Goal: Contribute content: Contribute content

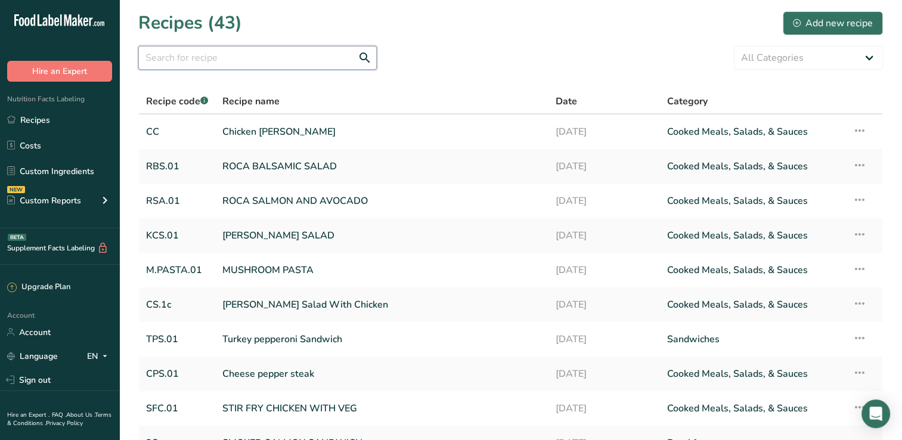
click at [209, 49] on input "text" at bounding box center [257, 58] width 238 height 24
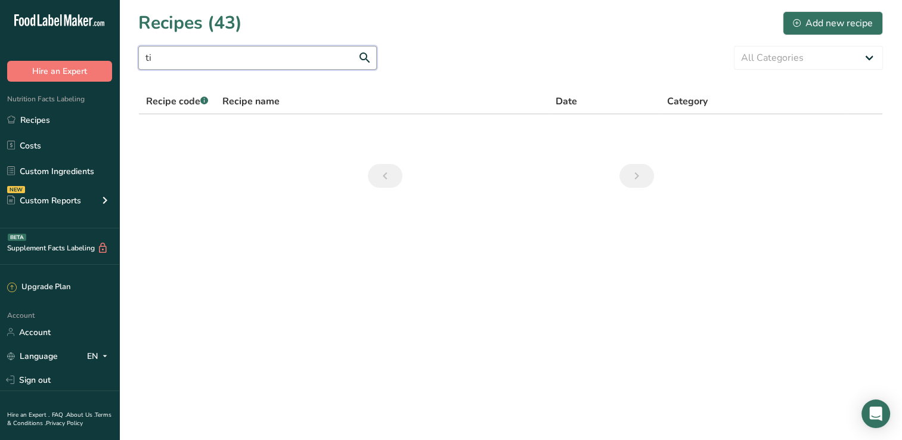
type input "t"
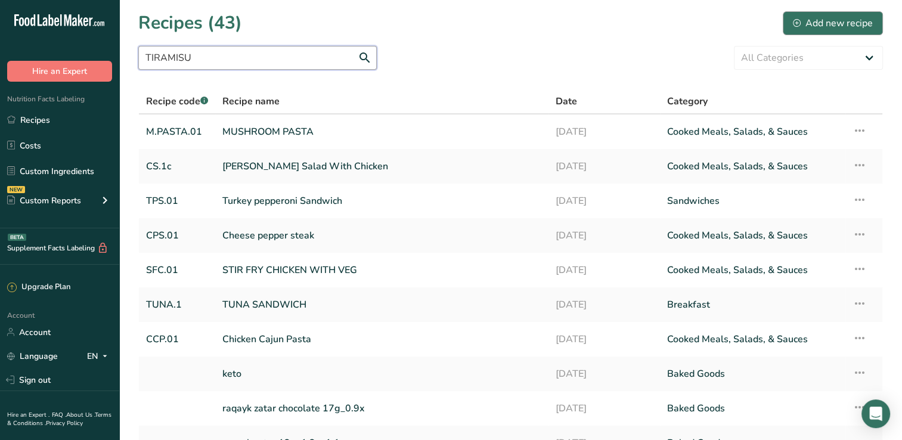
type input "TIRAMISU"
click at [842, 18] on div "Add new recipe" at bounding box center [833, 23] width 80 height 14
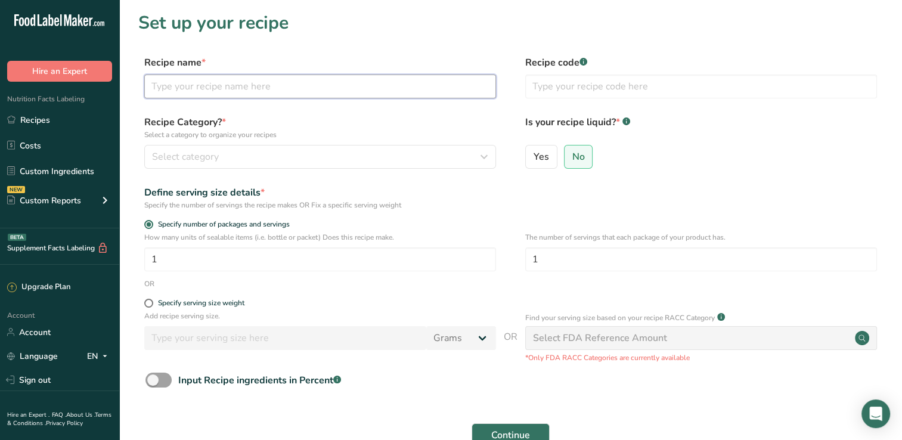
click at [322, 82] on input "text" at bounding box center [320, 87] width 352 height 24
type input "TIRAMISU"
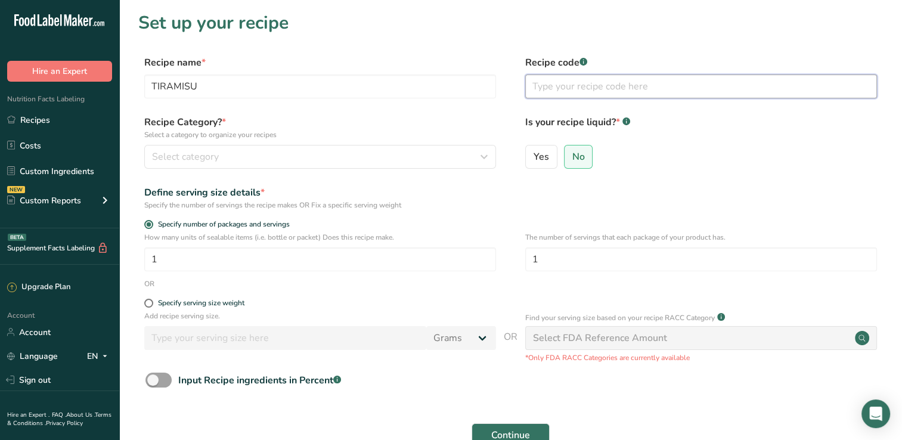
click at [603, 83] on input "text" at bounding box center [701, 87] width 352 height 24
type input "TRM"
click at [568, 158] on input "No" at bounding box center [569, 157] width 8 height 8
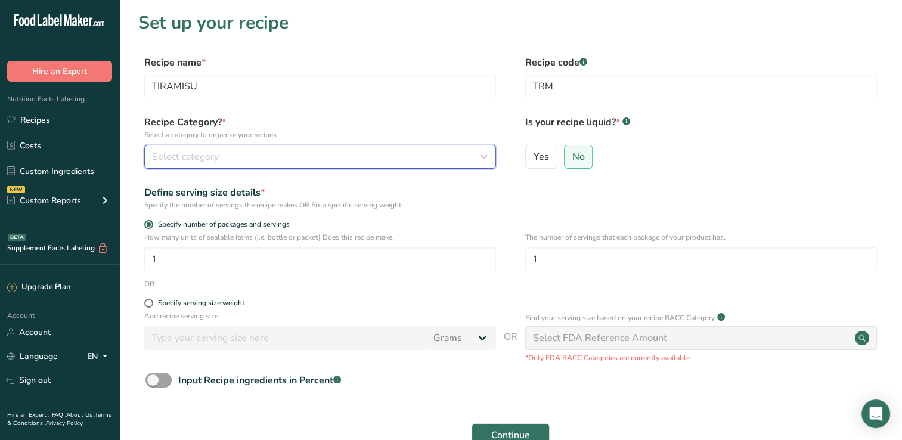
click at [251, 154] on div "Select category" at bounding box center [316, 157] width 329 height 14
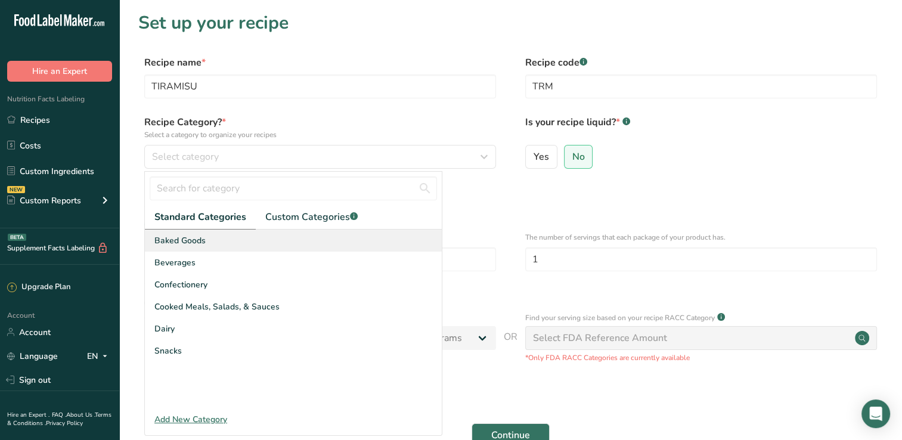
click at [191, 240] on span "Baked Goods" at bounding box center [179, 240] width 51 height 13
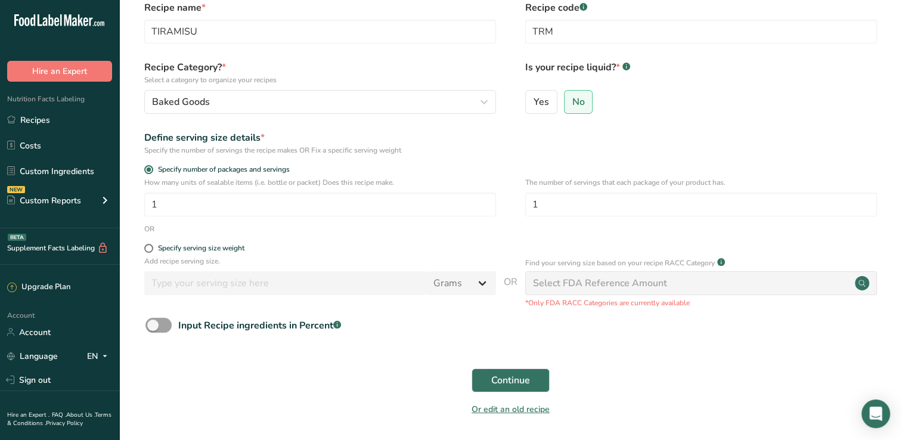
scroll to position [53, 0]
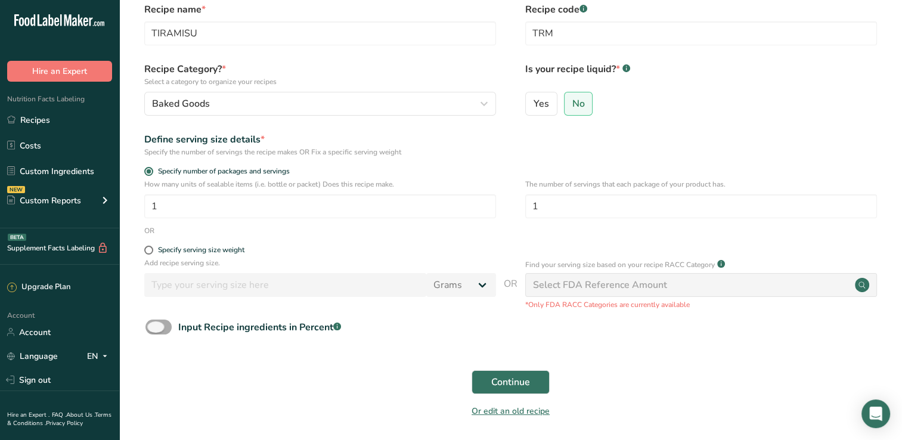
click at [148, 324] on span at bounding box center [158, 327] width 26 height 15
click at [148, 324] on input "Input Recipe ingredients in Percent .a-a{fill:#347362;}.b-a{fill:#fff;}" at bounding box center [149, 327] width 8 height 8
checkbox input "true"
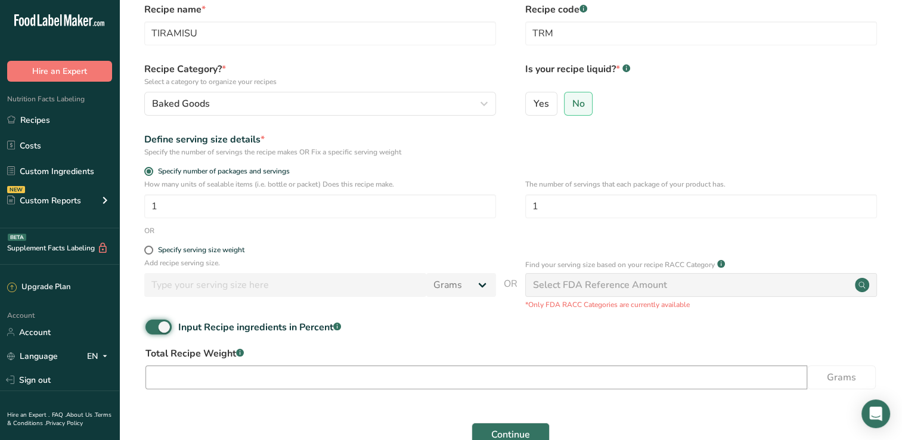
scroll to position [148, 0]
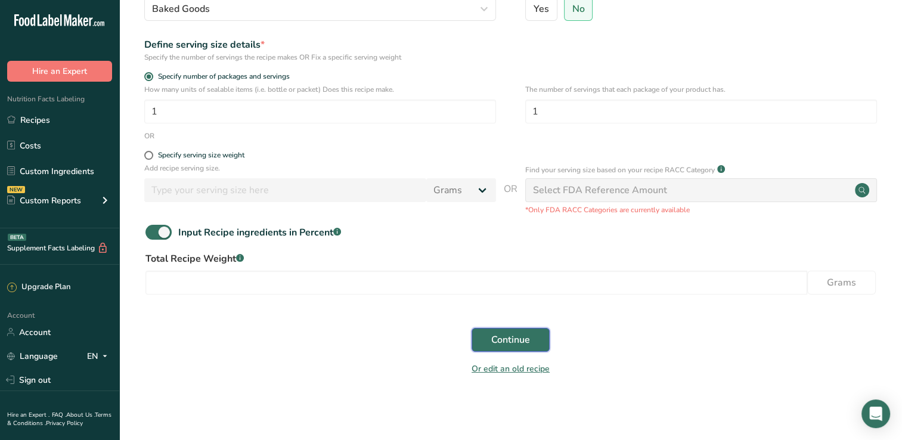
click at [532, 335] on button "Continue" at bounding box center [511, 340] width 78 height 24
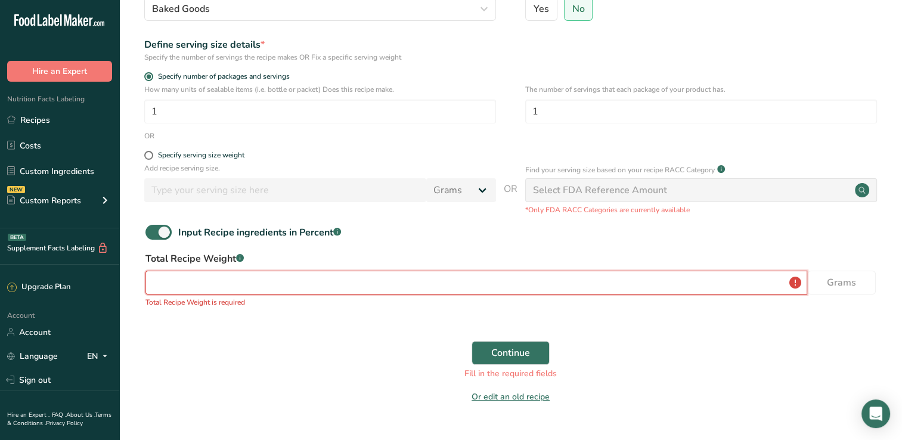
click at [463, 278] on input "number" at bounding box center [476, 283] width 662 height 24
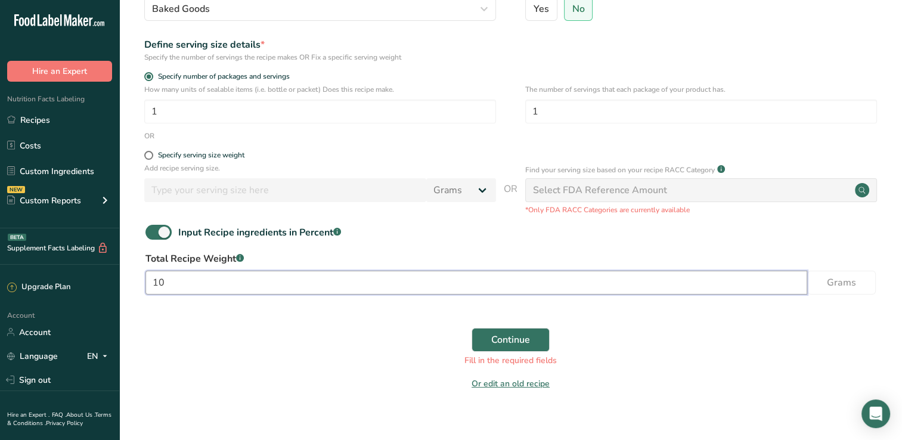
type input "1"
type input "100"
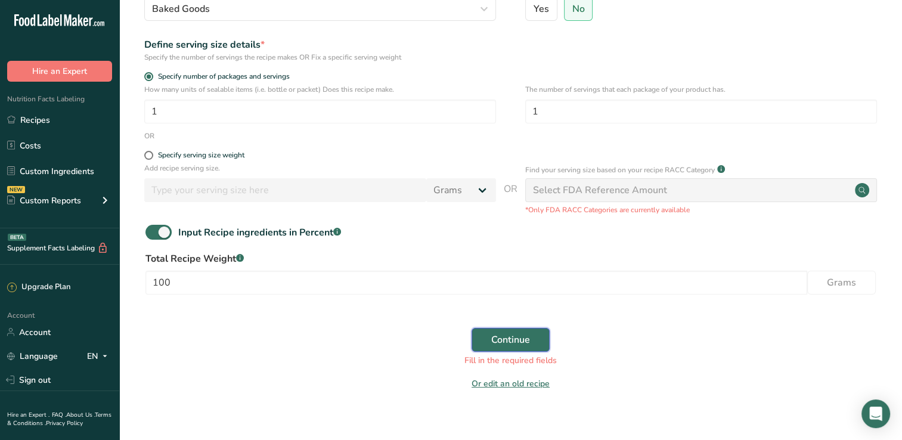
click at [493, 339] on span "Continue" at bounding box center [510, 340] width 39 height 14
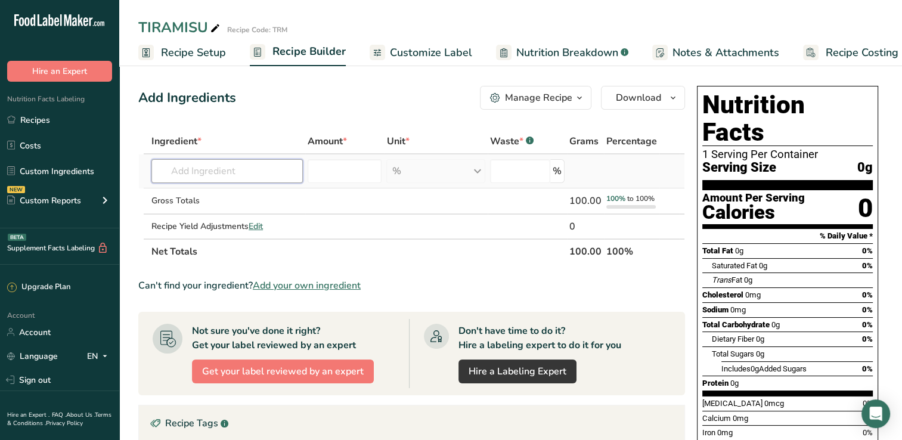
click at [207, 174] on input "text" at bounding box center [226, 171] width 151 height 24
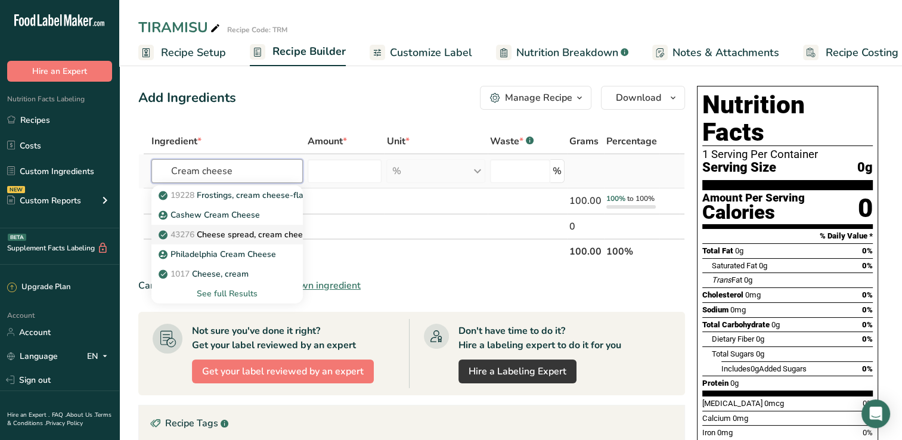
type input "Cream cheese"
